Goal: Information Seeking & Learning: Learn about a topic

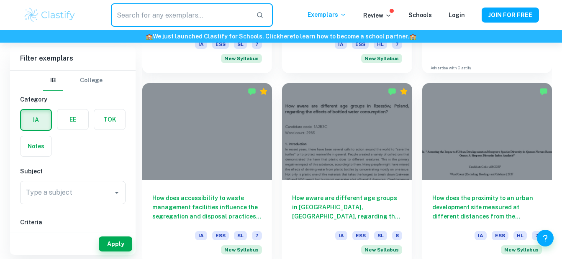
scroll to position [400, 0]
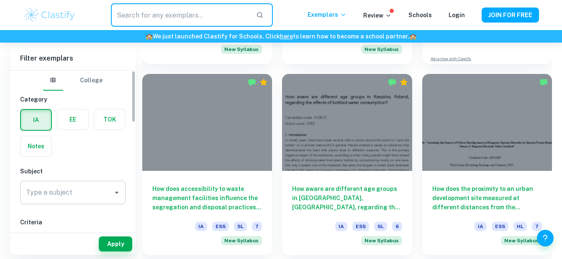
click at [93, 183] on div "Type a subject" at bounding box center [72, 192] width 105 height 23
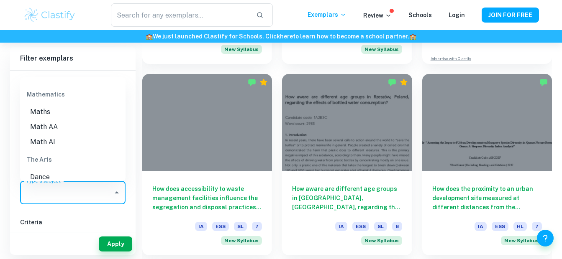
scroll to position [1141, 0]
click at [57, 126] on li "Math AA" at bounding box center [72, 126] width 105 height 15
type input "Math AA"
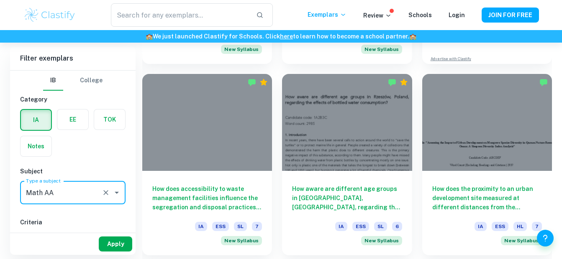
click at [113, 250] on button "Apply" at bounding box center [115, 244] width 33 height 15
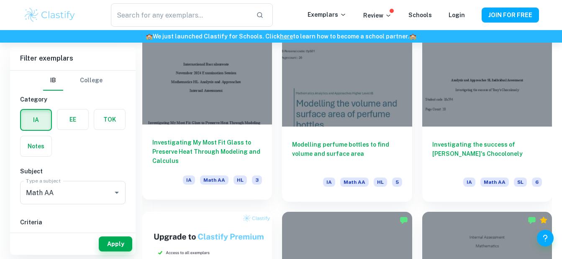
scroll to position [436, 0]
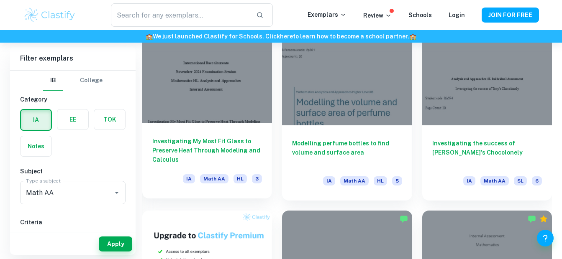
click at [215, 149] on h6 "Investigating My Most Fit Glass to Preserve Heat Through Modeling and Calculus" at bounding box center [207, 151] width 110 height 28
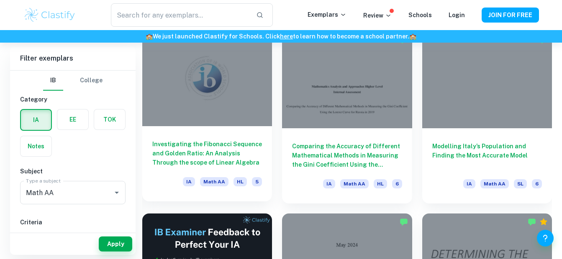
scroll to position [1165, 0]
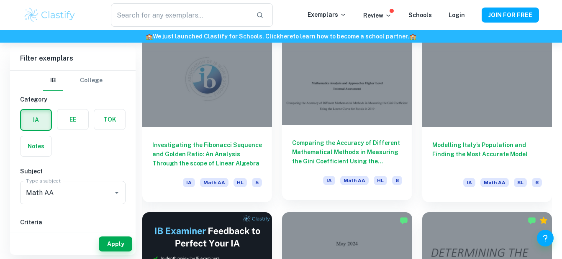
click at [364, 135] on div "Comparing the Accuracy of Different Mathematical Methods in Measuring the Gini …" at bounding box center [347, 162] width 130 height 75
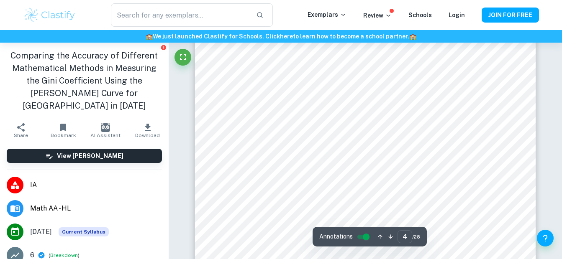
scroll to position [1586, 0]
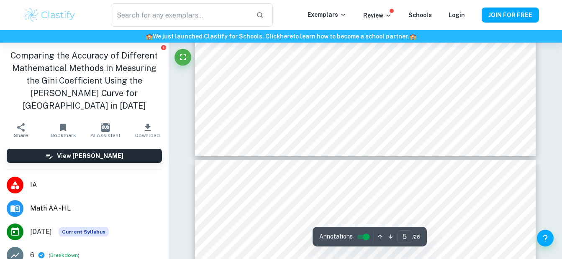
type input "6"
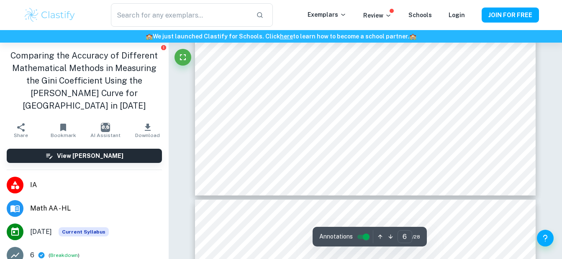
scroll to position [2632, 0]
